Goal: Task Accomplishment & Management: Use online tool/utility

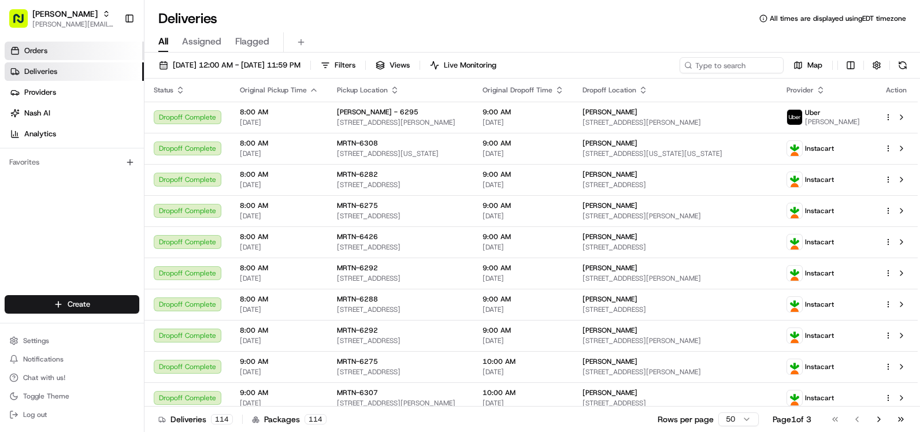
click at [34, 57] on link "Orders" at bounding box center [74, 51] width 139 height 18
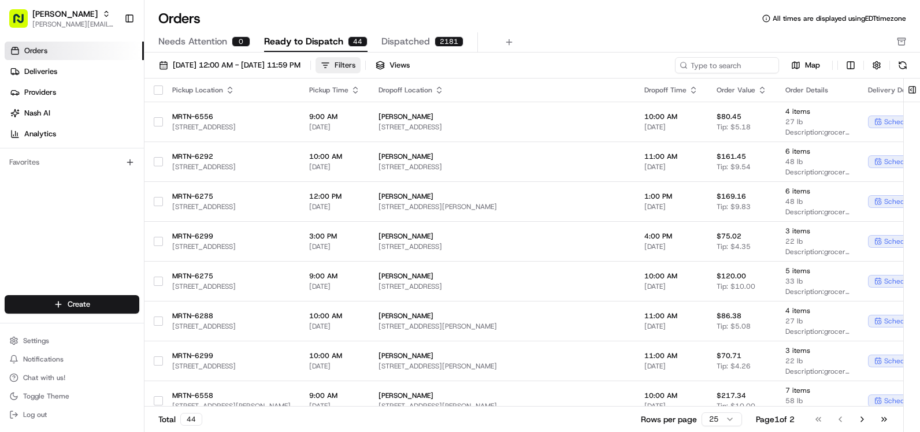
click at [355, 69] on div "Filters" at bounding box center [345, 65] width 21 height 10
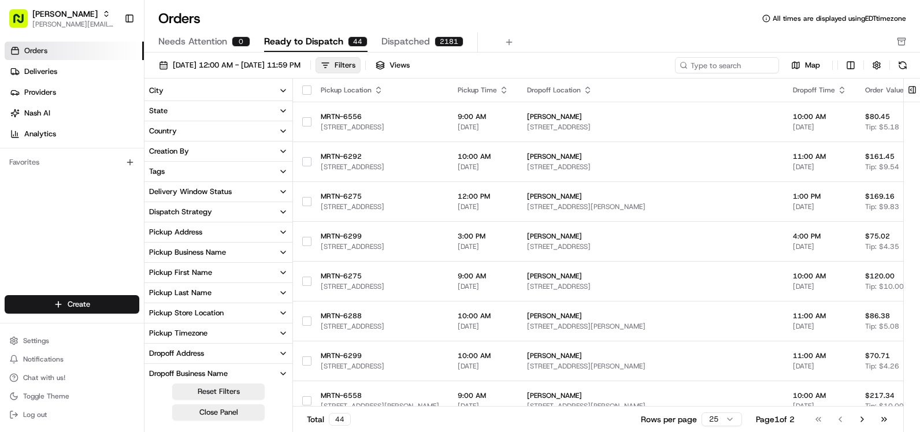
click at [222, 318] on div "Pickup Store Location" at bounding box center [186, 313] width 75 height 10
click at [242, 330] on input at bounding box center [225, 333] width 129 height 16
click at [236, 336] on input "6325" at bounding box center [225, 333] width 129 height 16
type input "6325"
click at [151, 333] on button "button" at bounding box center [151, 333] width 9 height 9
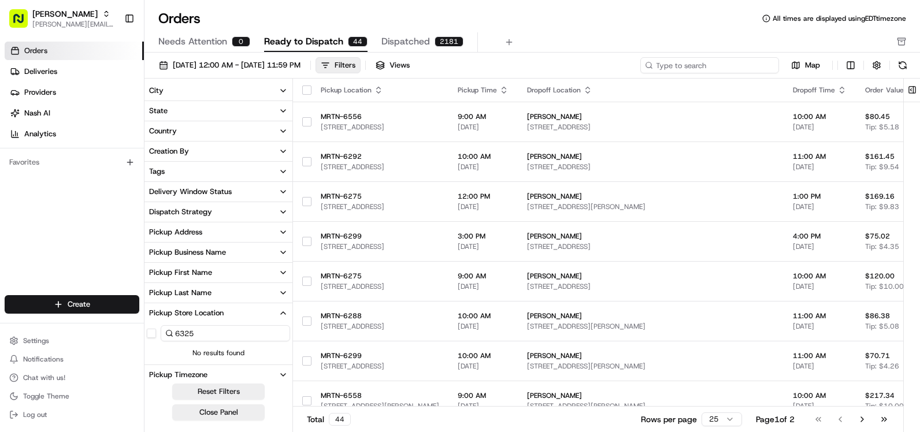
click at [698, 68] on input at bounding box center [709, 65] width 139 height 16
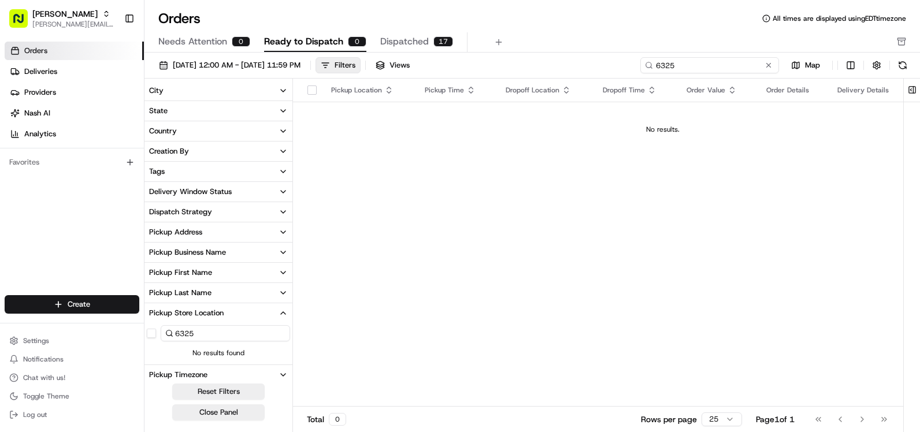
type input "6325"
click at [399, 44] on span "Dispatched" at bounding box center [404, 42] width 49 height 14
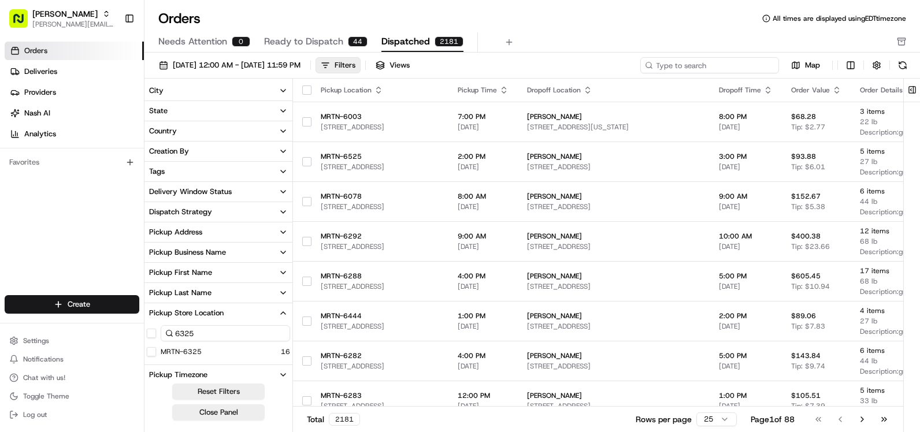
click at [689, 67] on input at bounding box center [709, 65] width 139 height 16
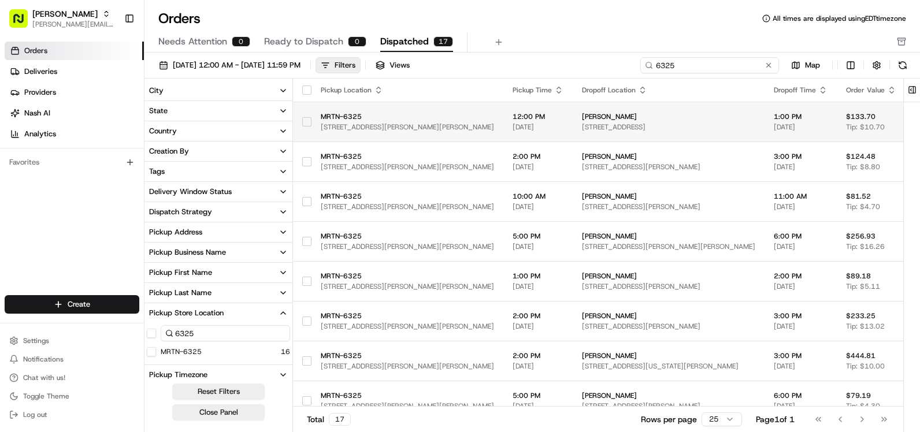
type input "6325"
click at [641, 125] on span "[STREET_ADDRESS]" at bounding box center [668, 127] width 173 height 9
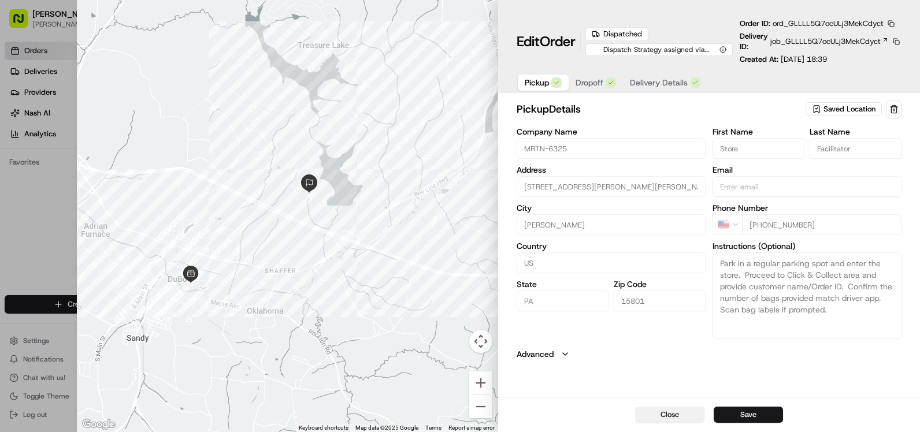
click at [668, 411] on button "Close" at bounding box center [669, 415] width 69 height 16
type input "+1"
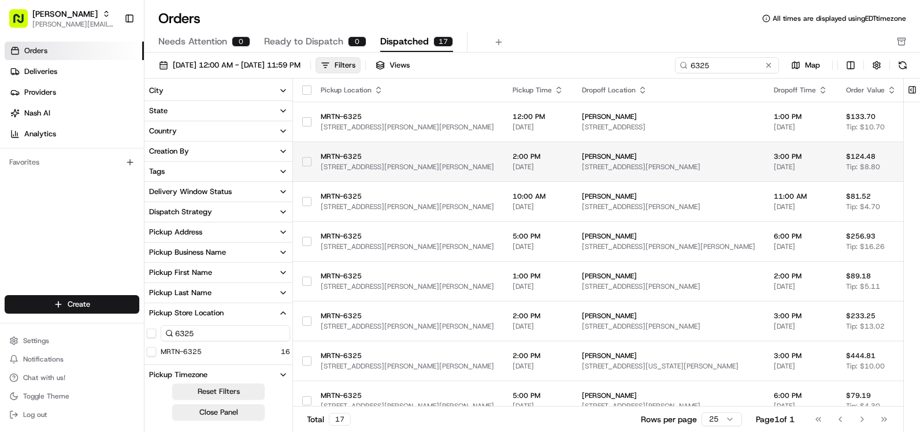
click at [582, 163] on span "[STREET_ADDRESS][PERSON_NAME]" at bounding box center [668, 166] width 173 height 9
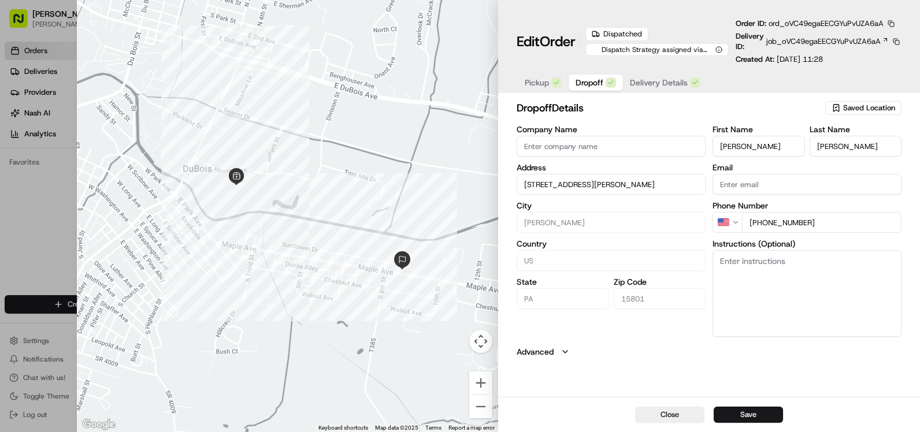
click at [587, 84] on span "Dropoff" at bounding box center [590, 83] width 28 height 12
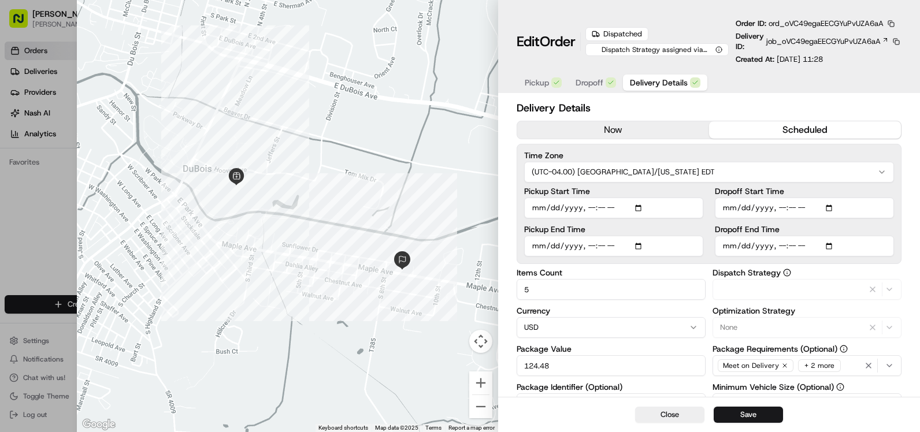
click at [659, 88] on span "Delivery Details" at bounding box center [659, 83] width 58 height 12
click at [681, 133] on button "now" at bounding box center [613, 129] width 192 height 17
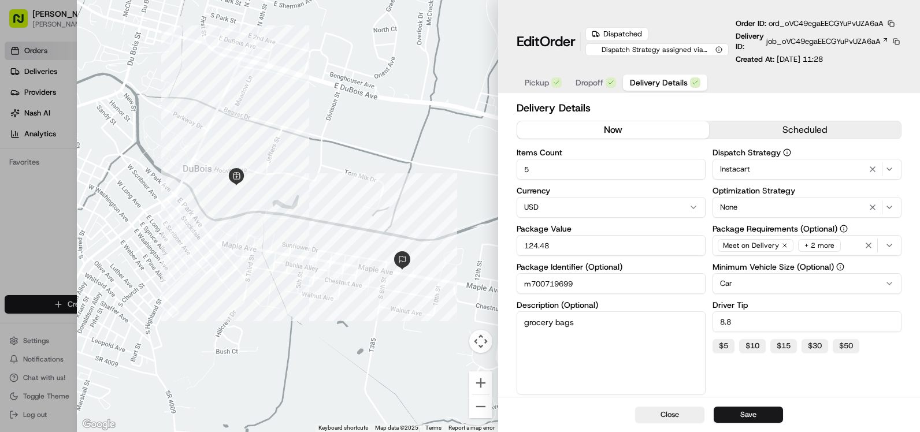
click at [808, 128] on button "scheduled" at bounding box center [805, 129] width 192 height 17
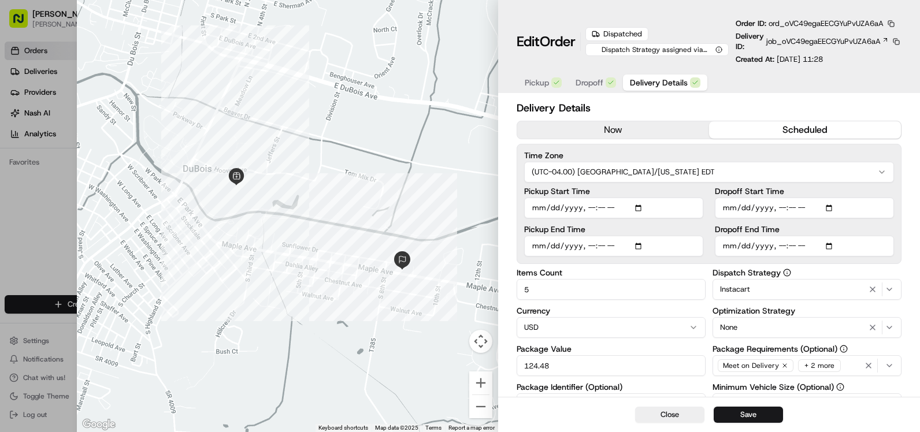
click at [666, 414] on button "Close" at bounding box center [669, 415] width 69 height 16
type input "1"
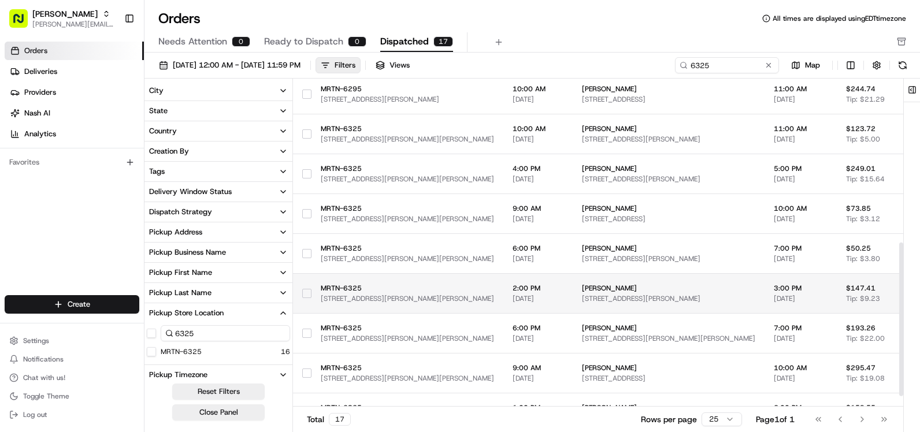
scroll to position [373, 0]
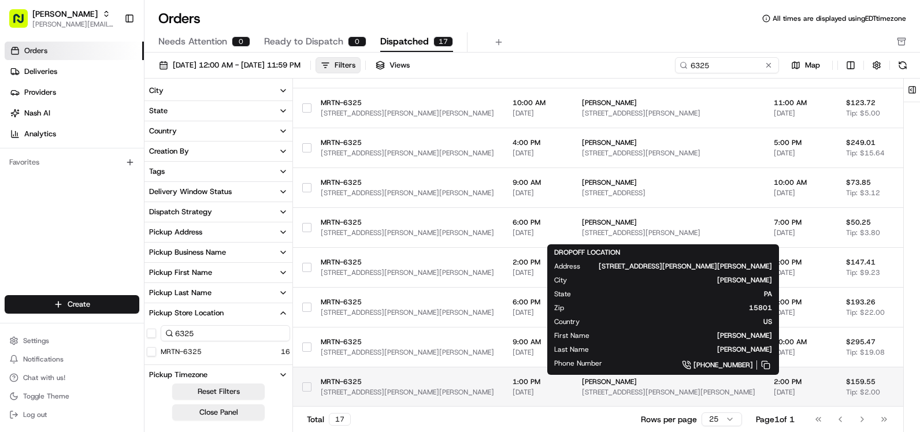
click at [656, 388] on span "[STREET_ADDRESS][PERSON_NAME][PERSON_NAME]" at bounding box center [668, 392] width 173 height 9
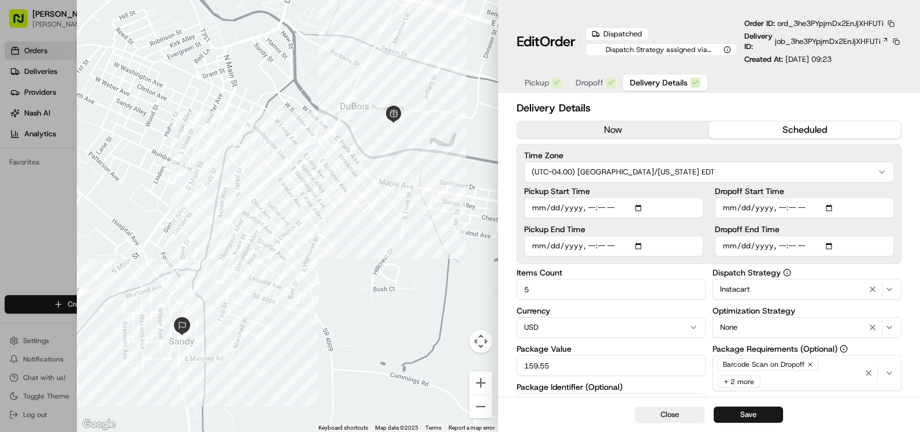
click at [656, 124] on button "now" at bounding box center [613, 129] width 192 height 17
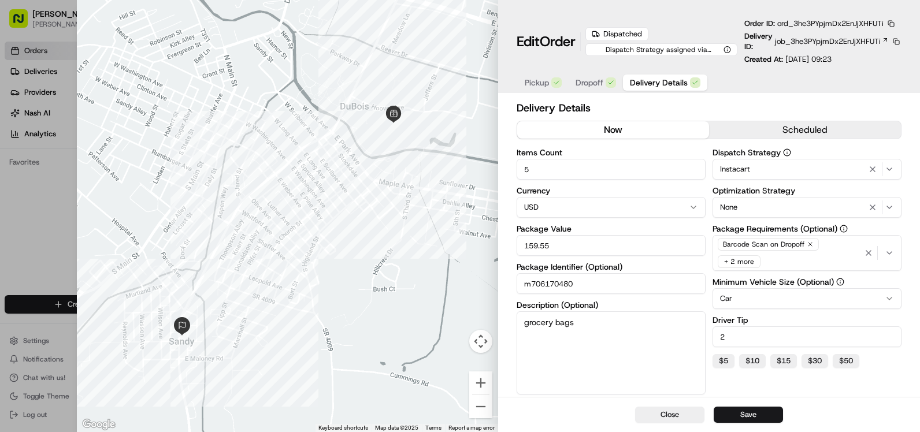
click at [740, 133] on button "scheduled" at bounding box center [805, 129] width 192 height 17
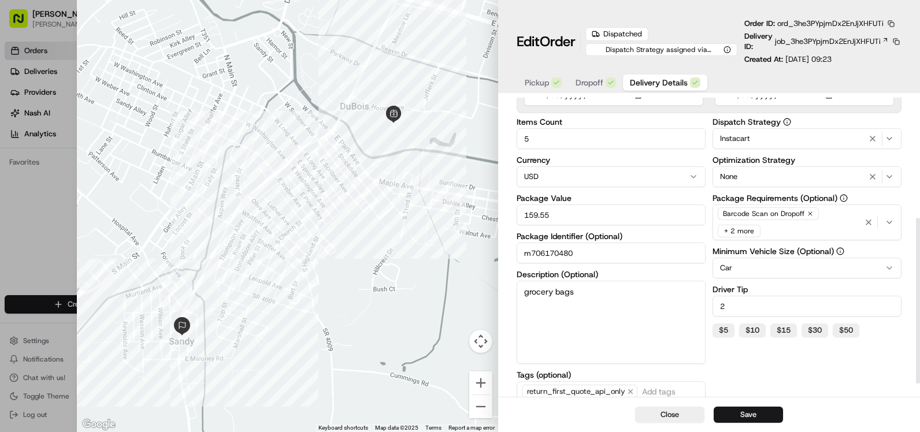
scroll to position [68, 0]
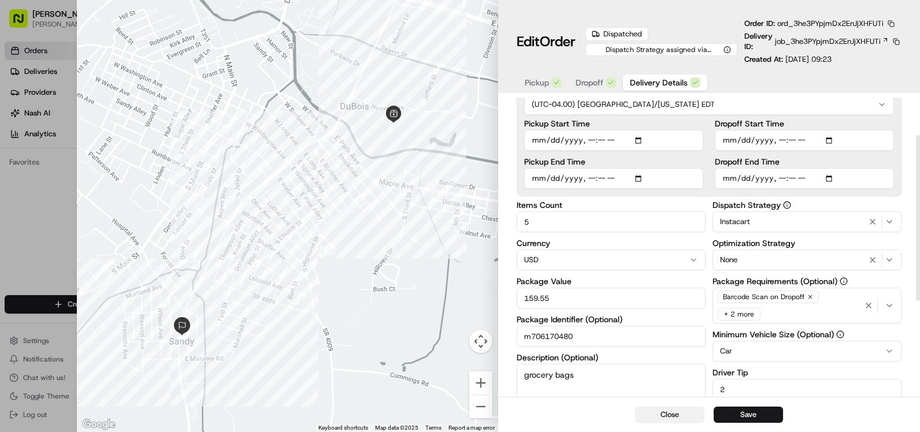
click at [669, 414] on button "Close" at bounding box center [669, 415] width 69 height 16
type input "1"
